Goal: Find specific page/section: Find specific page/section

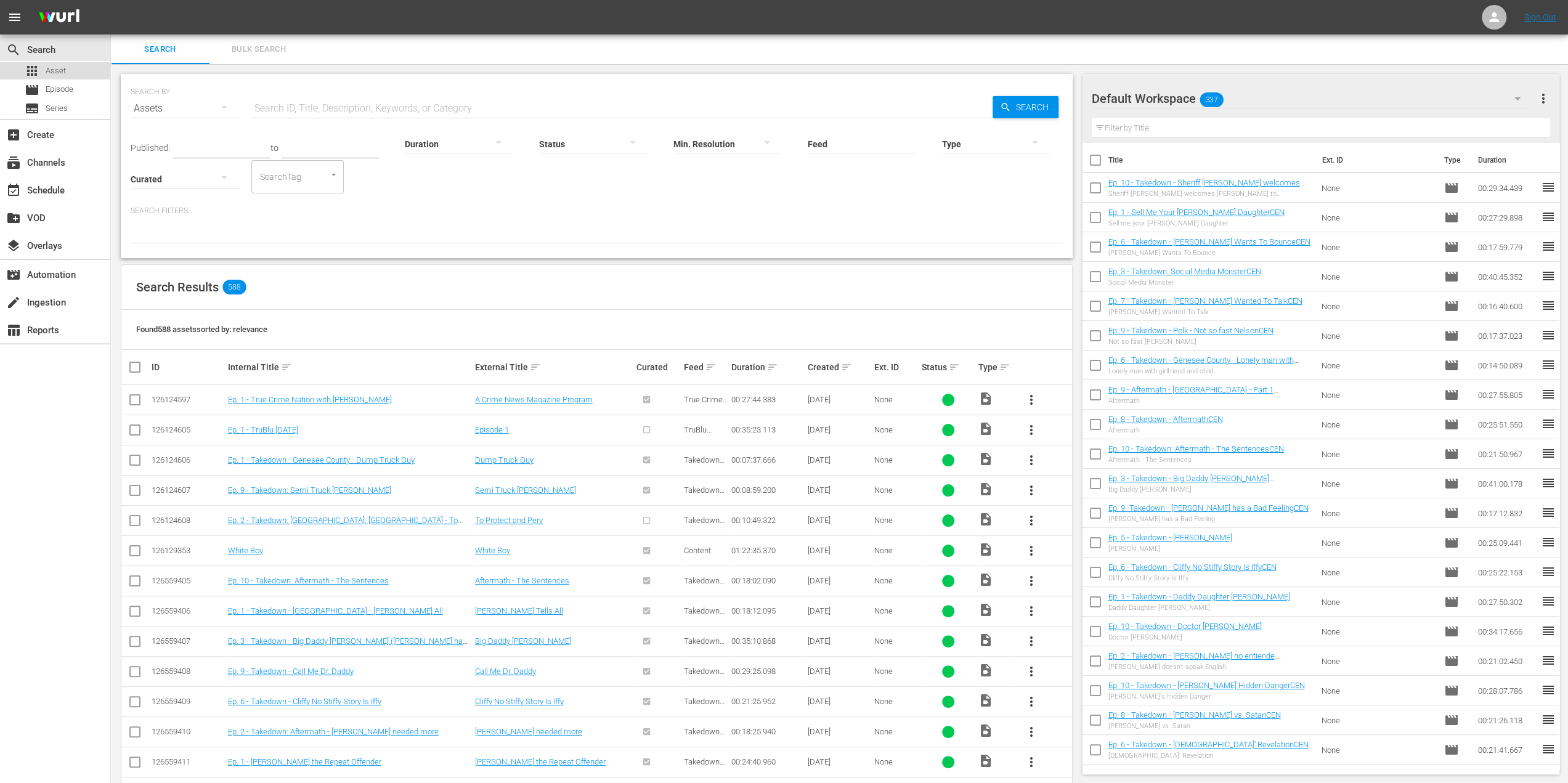
click at [63, 74] on span "Asset" at bounding box center [56, 71] width 21 height 13
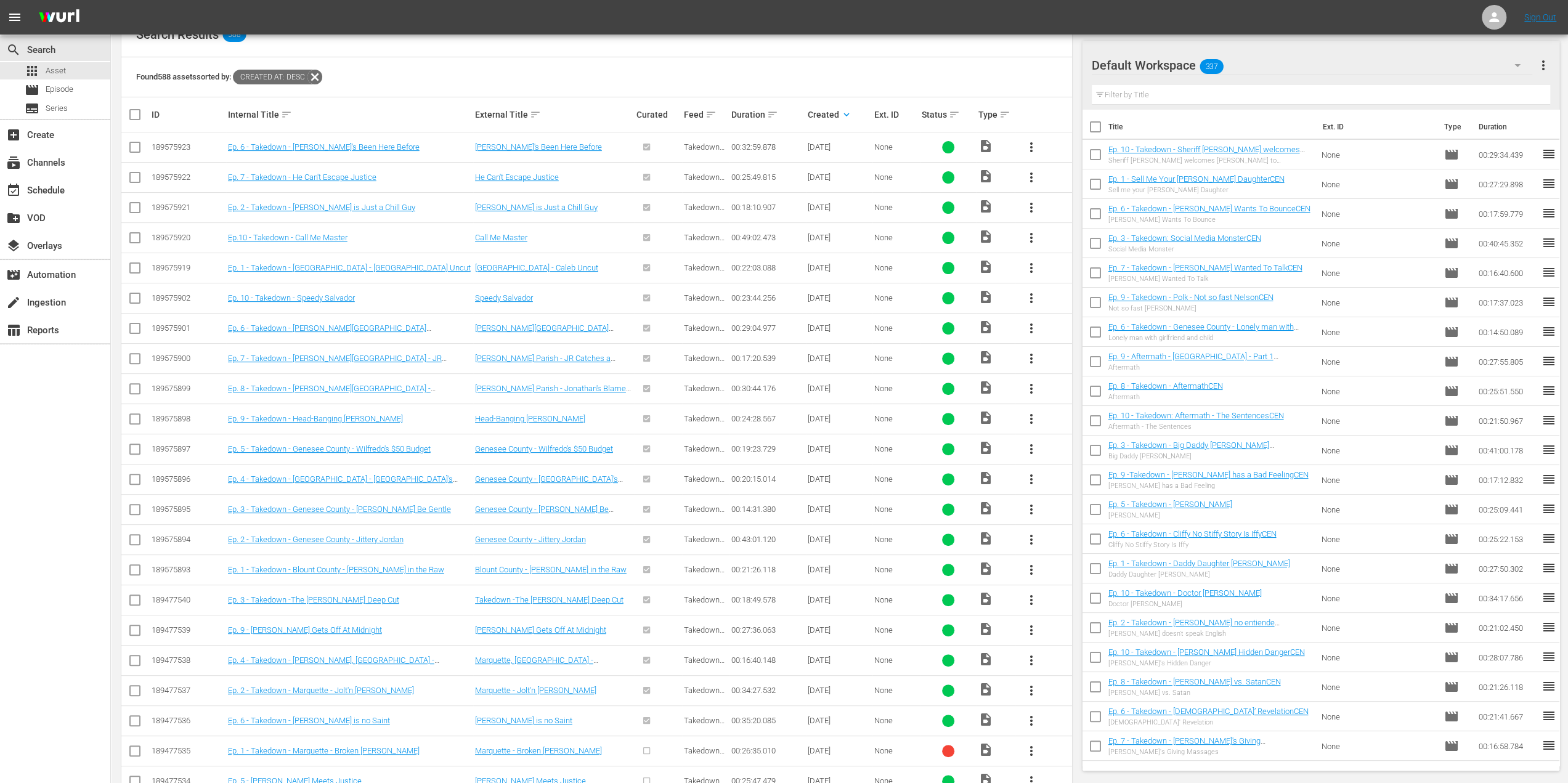
scroll to position [438, 0]
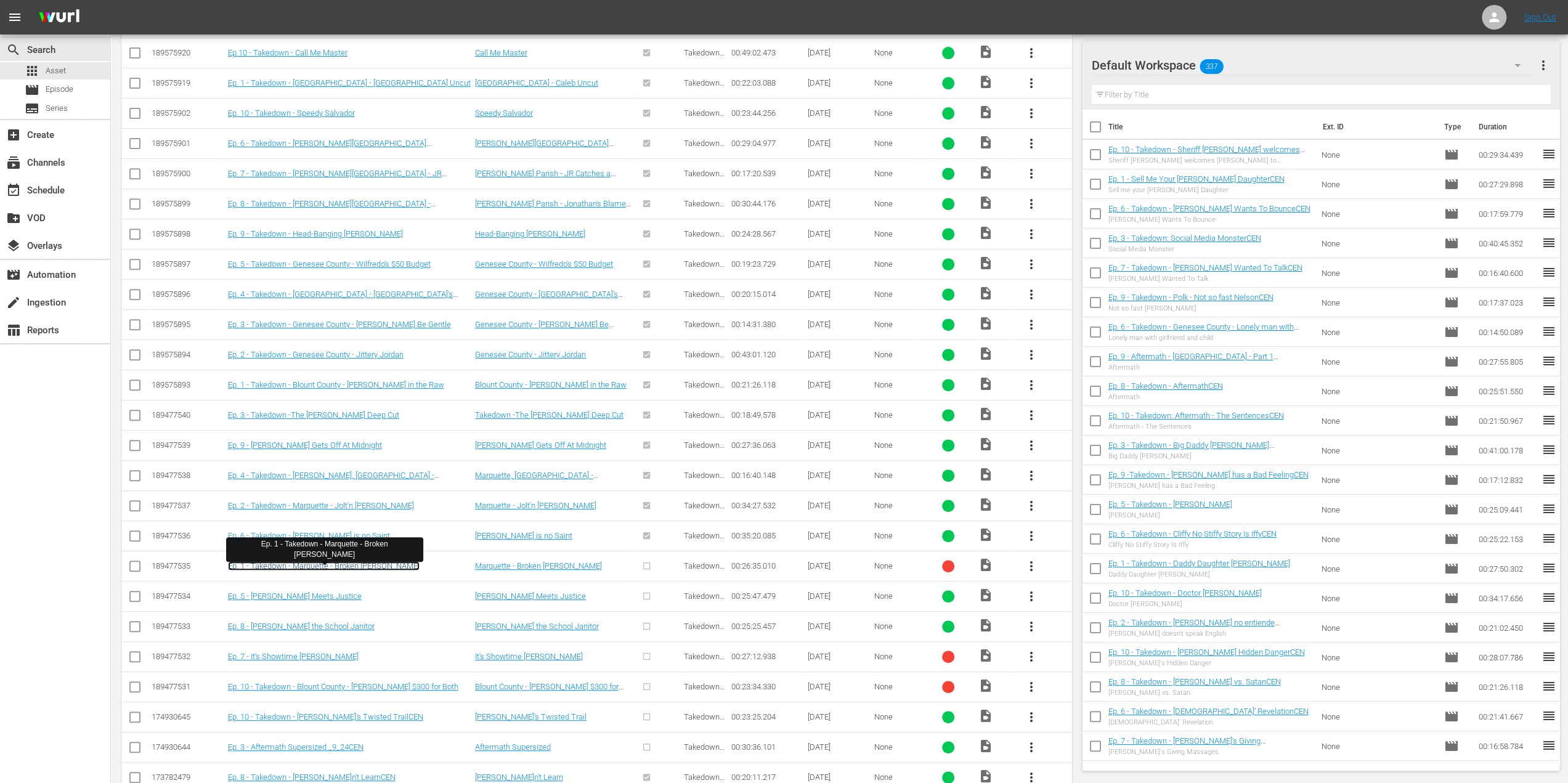
click at [325, 562] on link "Ep. 1 - Takedown - Marquette - Broken [PERSON_NAME]" at bounding box center [323, 566] width 192 height 10
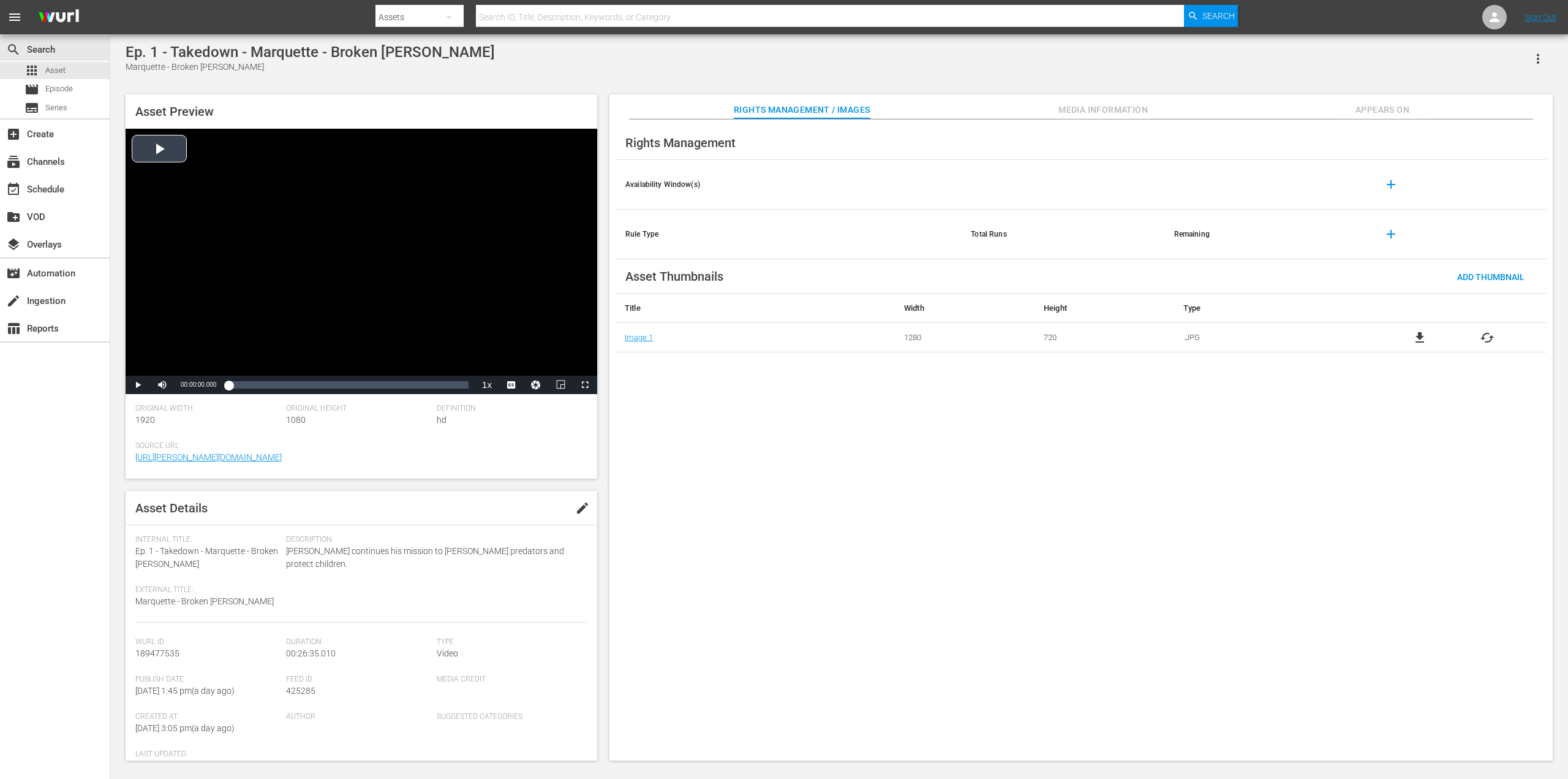
click at [160, 151] on div "Video Player" at bounding box center [361, 252] width 472 height 247
drag, startPoint x: 264, startPoint y: 381, endPoint x: 283, endPoint y: 378, distance: 19.2
click at [268, 381] on div "Loaded : 0.22% 00:03:43.789 00:00:00.865" at bounding box center [349, 385] width 240 height 12
click at [338, 379] on div "Loaded : 16.96% 00:12:12.402 00:04:24.728" at bounding box center [349, 385] width 240 height 12
click at [399, 388] on div "Loaded : 46.45% 00:18:55.223 00:12:12.739" at bounding box center [349, 385] width 240 height 12
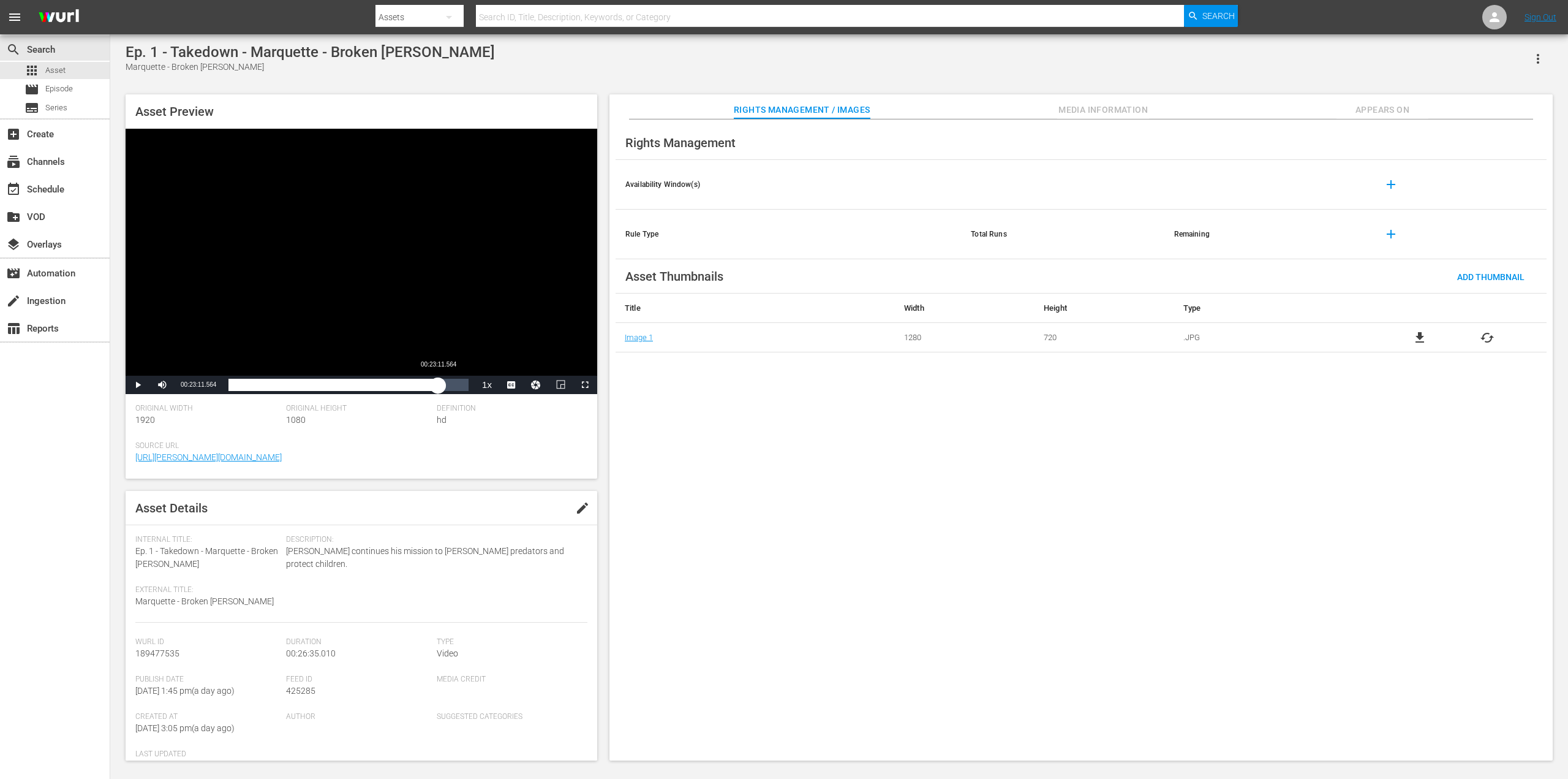
click at [438, 382] on div "Loaded : 71.67% 00:23:11.564 00:18:55.726" at bounding box center [349, 385] width 240 height 12
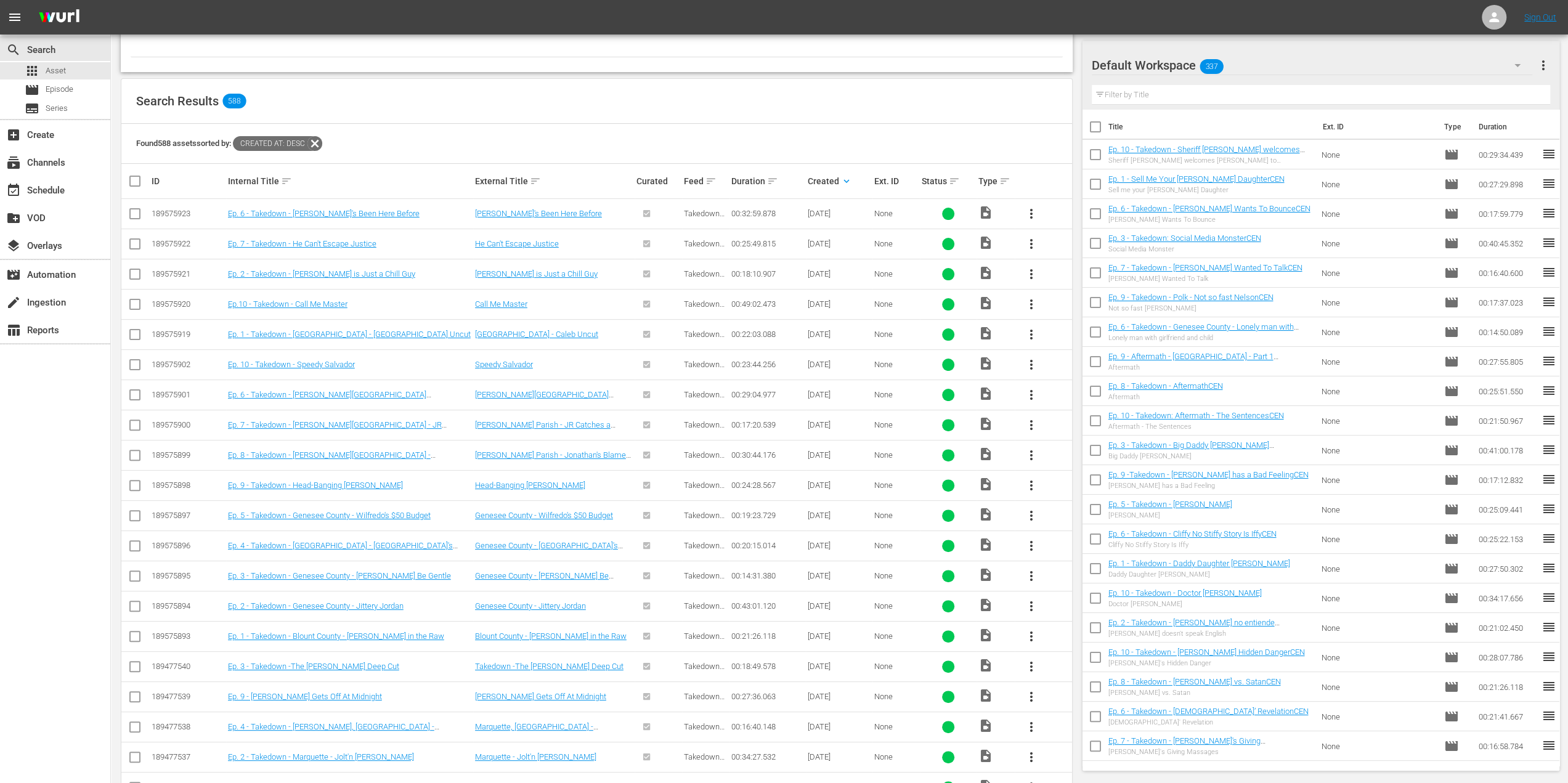
scroll to position [253, 0]
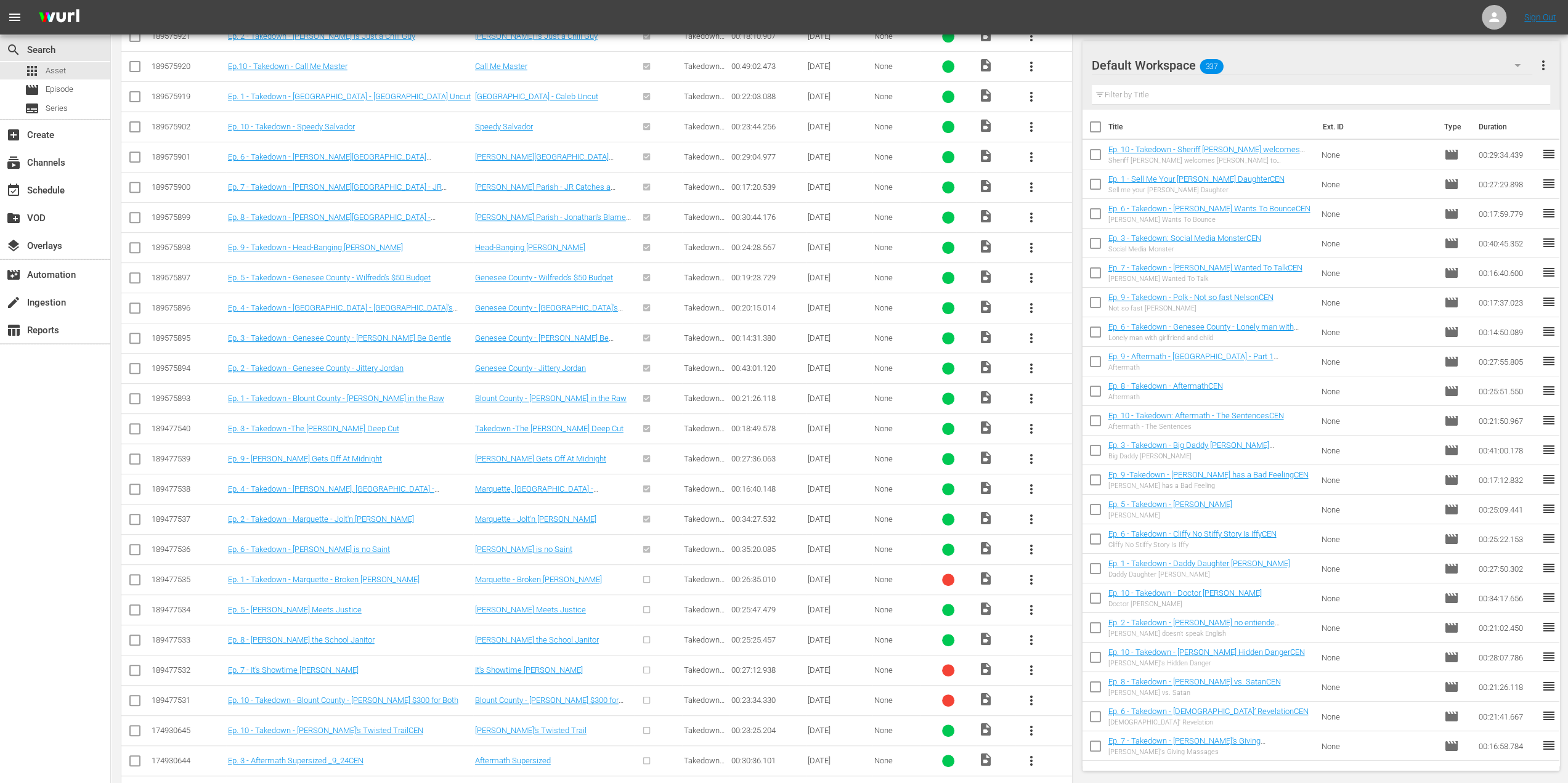
scroll to position [499, 0]
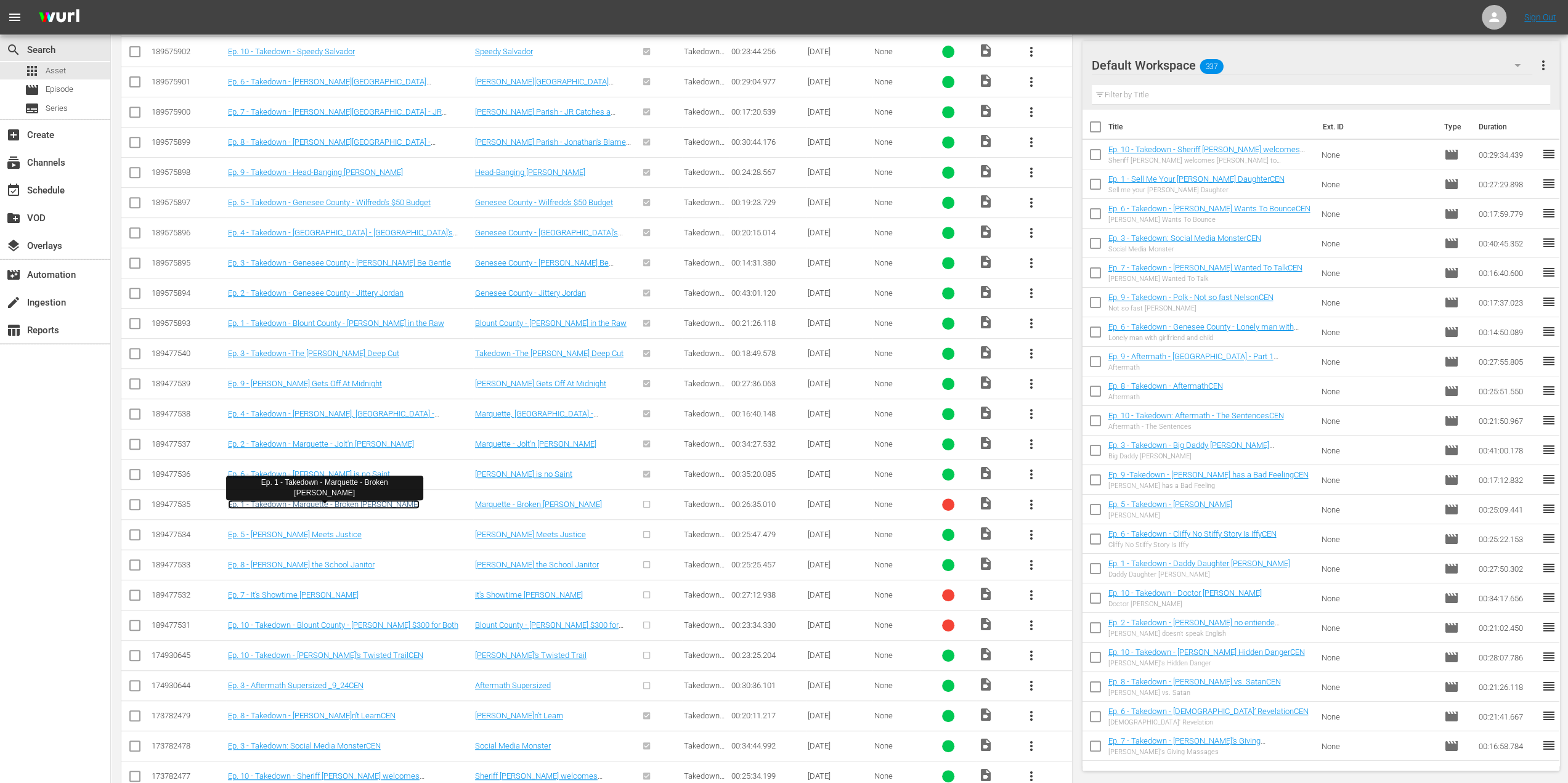
click at [317, 499] on link "Ep. 1 - Takedown - Marquette - Broken [PERSON_NAME]" at bounding box center [323, 504] width 192 height 10
